Goal: Navigation & Orientation: Go to known website

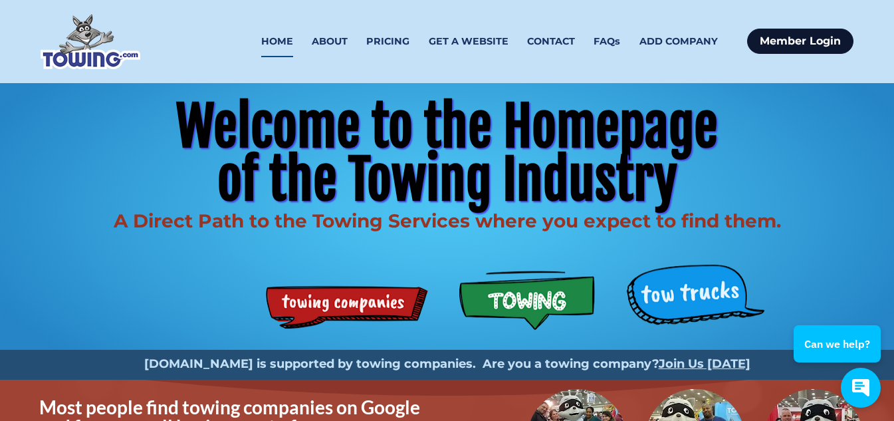
click at [799, 38] on link "Member Login" at bounding box center [800, 41] width 106 height 25
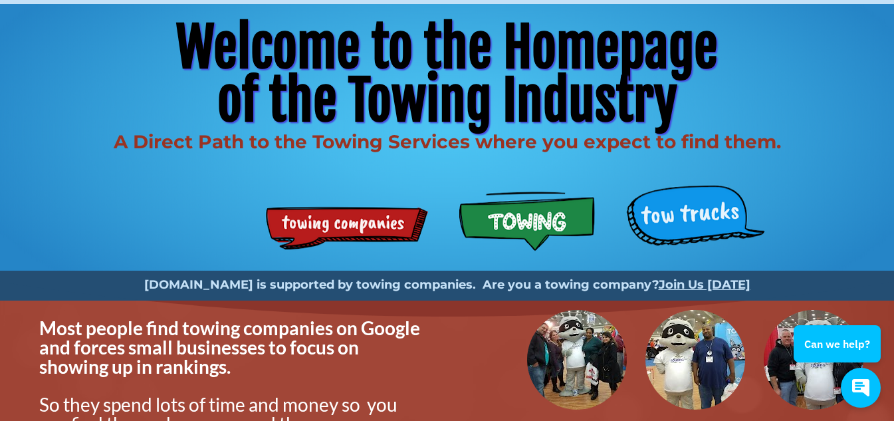
scroll to position [66, 0]
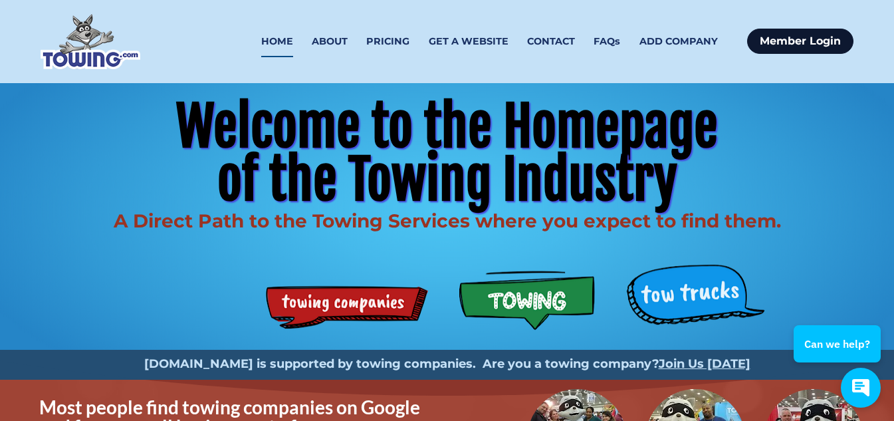
click at [798, 38] on link "Member Login" at bounding box center [800, 41] width 106 height 25
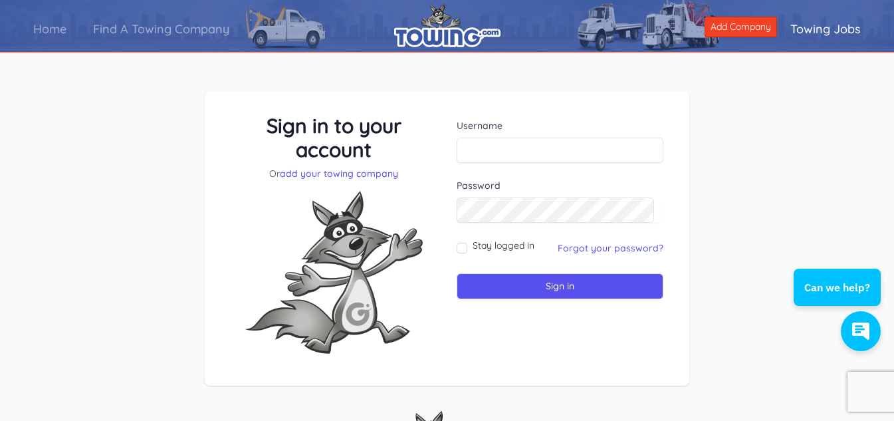
click at [774, 133] on div "Sign in to your account Or add your towing company Username Sign in" at bounding box center [447, 249] width 894 height 379
